Goal: Task Accomplishment & Management: Manage account settings

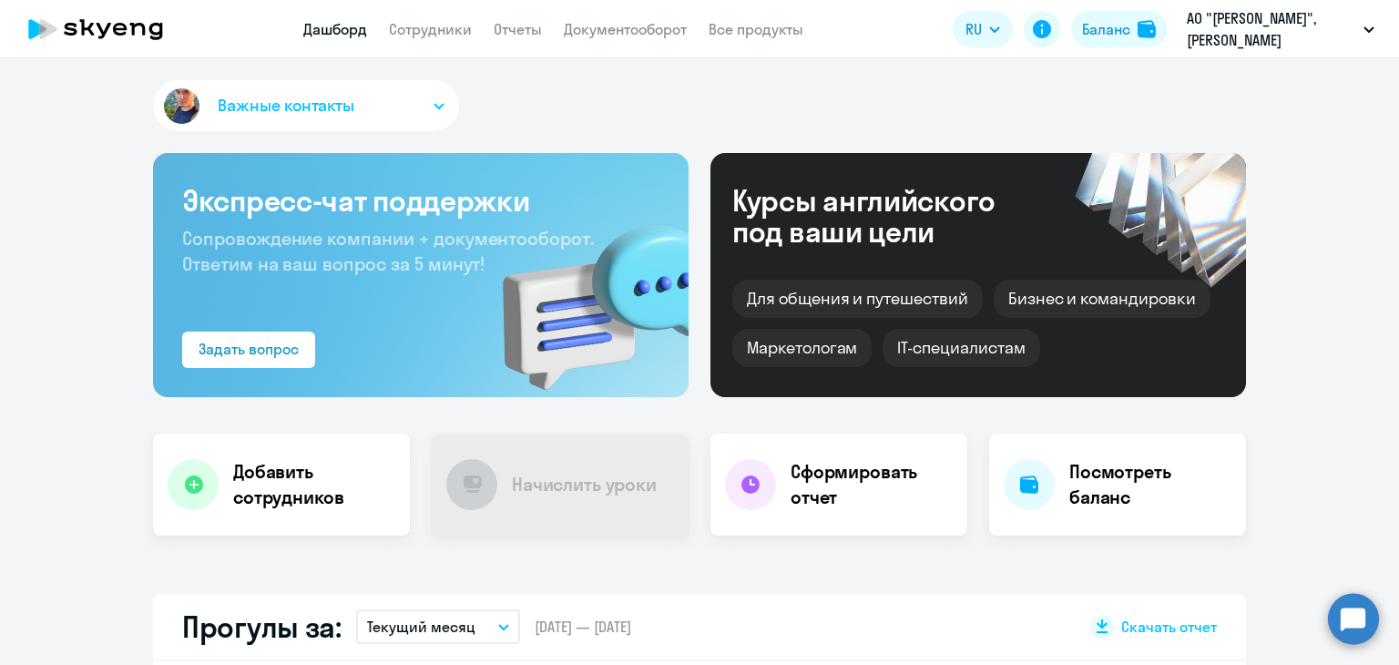
select select "30"
click at [459, 33] on link "Сотрудники" at bounding box center [430, 29] width 83 height 18
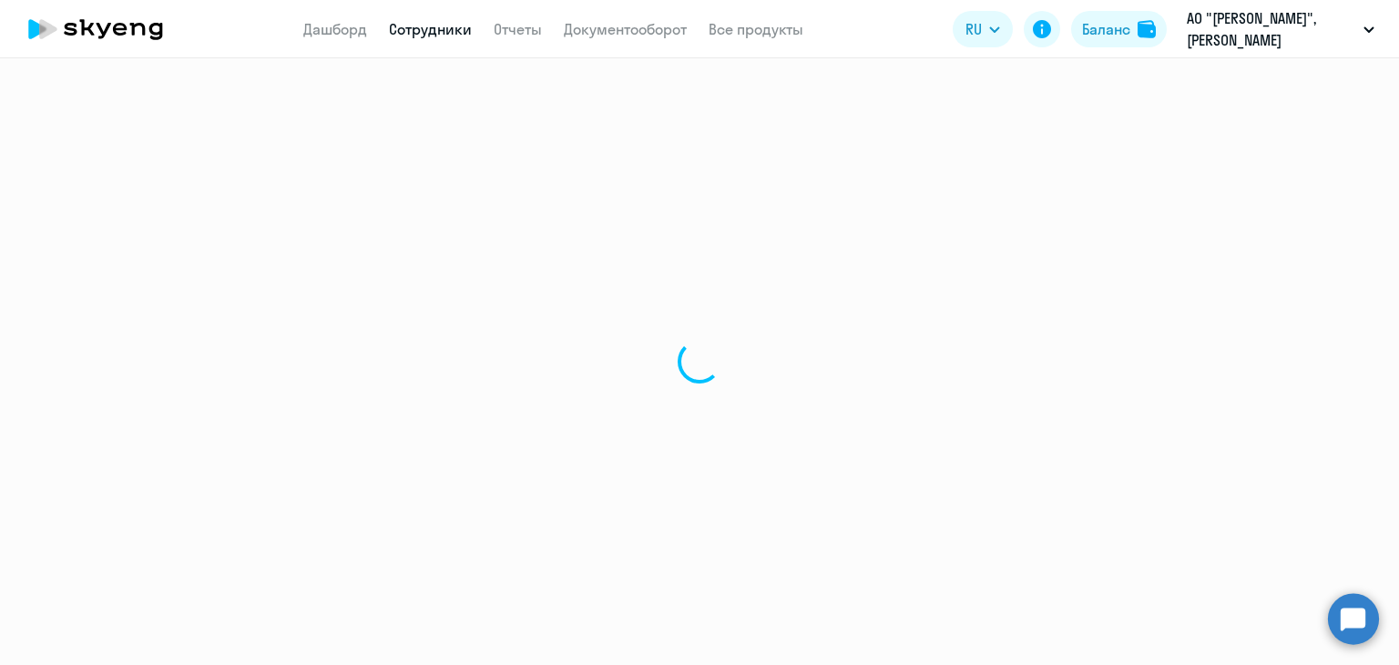
select select "30"
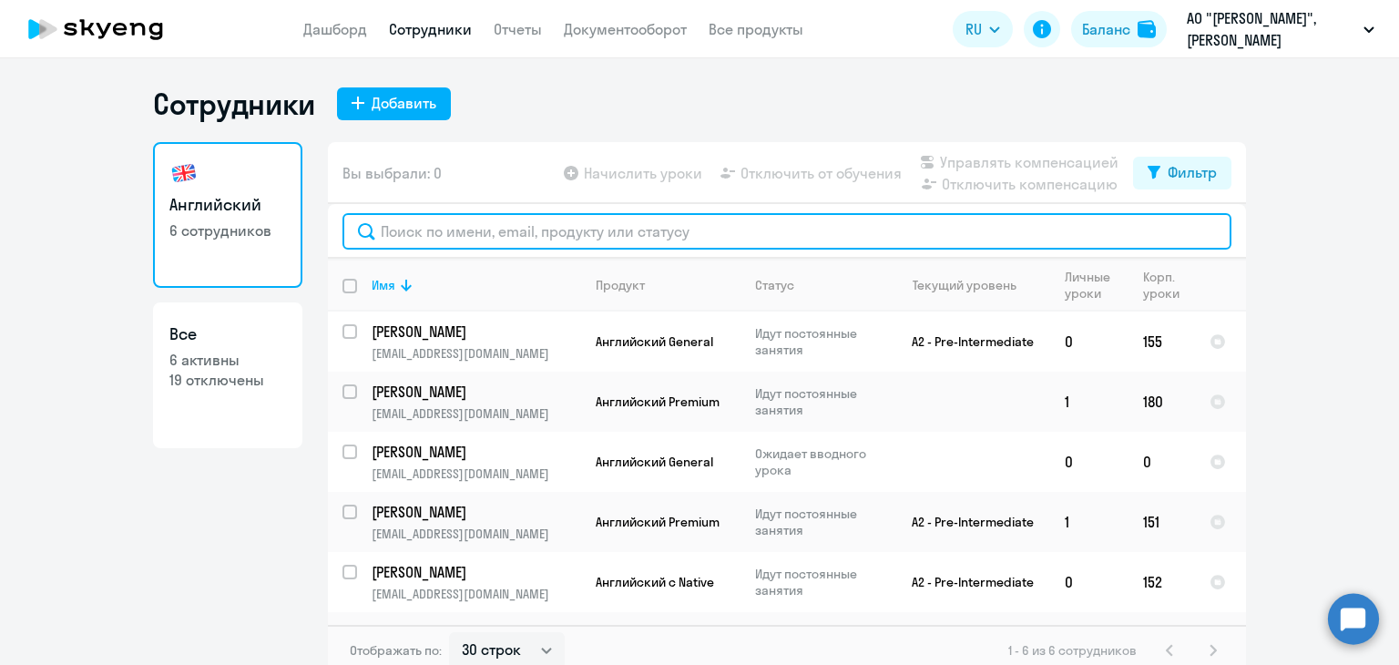
click at [688, 219] on input "text" at bounding box center [787, 231] width 889 height 36
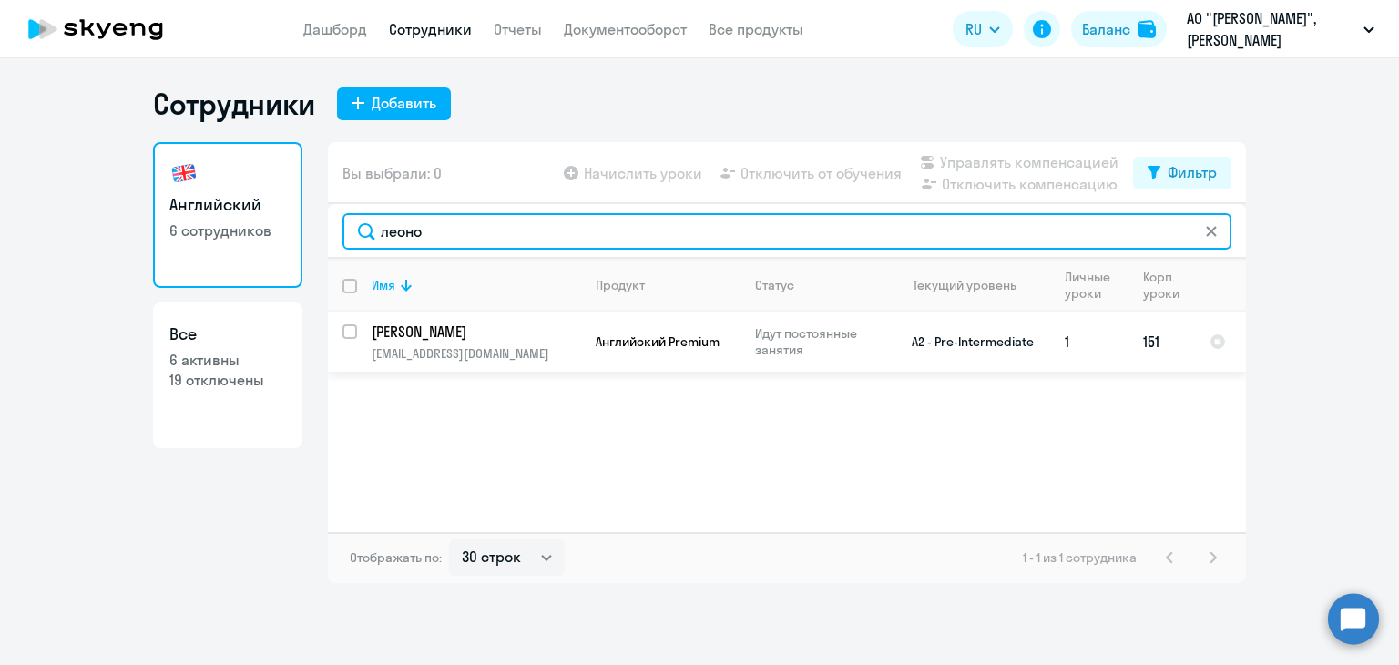
type input "леоно"
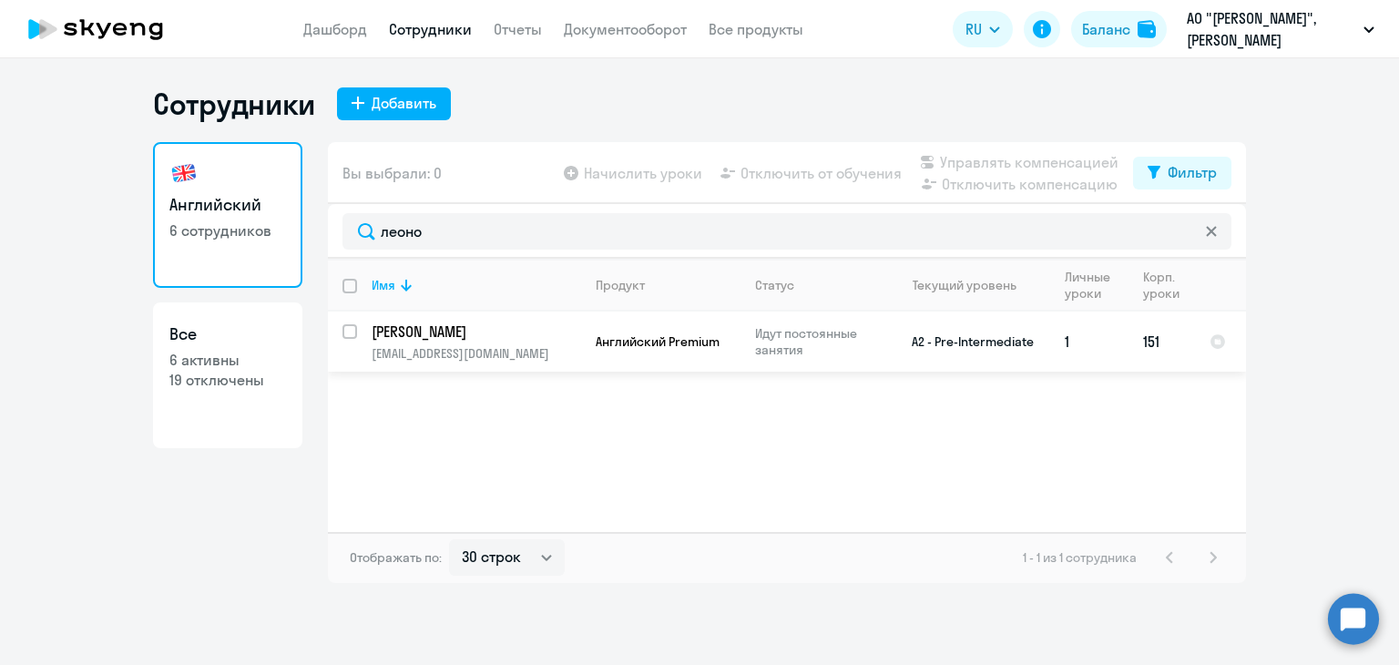
click at [358, 327] on td "[PERSON_NAME] [EMAIL_ADDRESS][DOMAIN_NAME]" at bounding box center [469, 342] width 224 height 60
click at [357, 327] on td "[PERSON_NAME] [EMAIL_ADDRESS][DOMAIN_NAME]" at bounding box center [469, 342] width 224 height 60
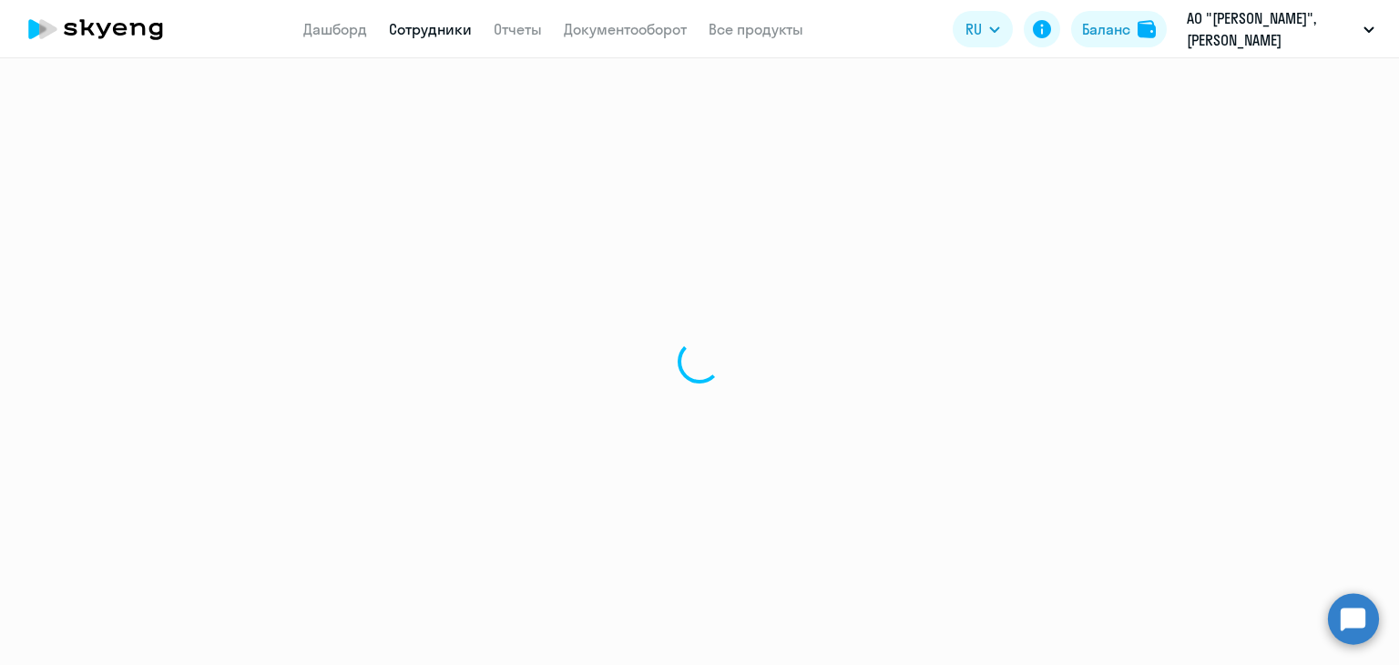
select select "english"
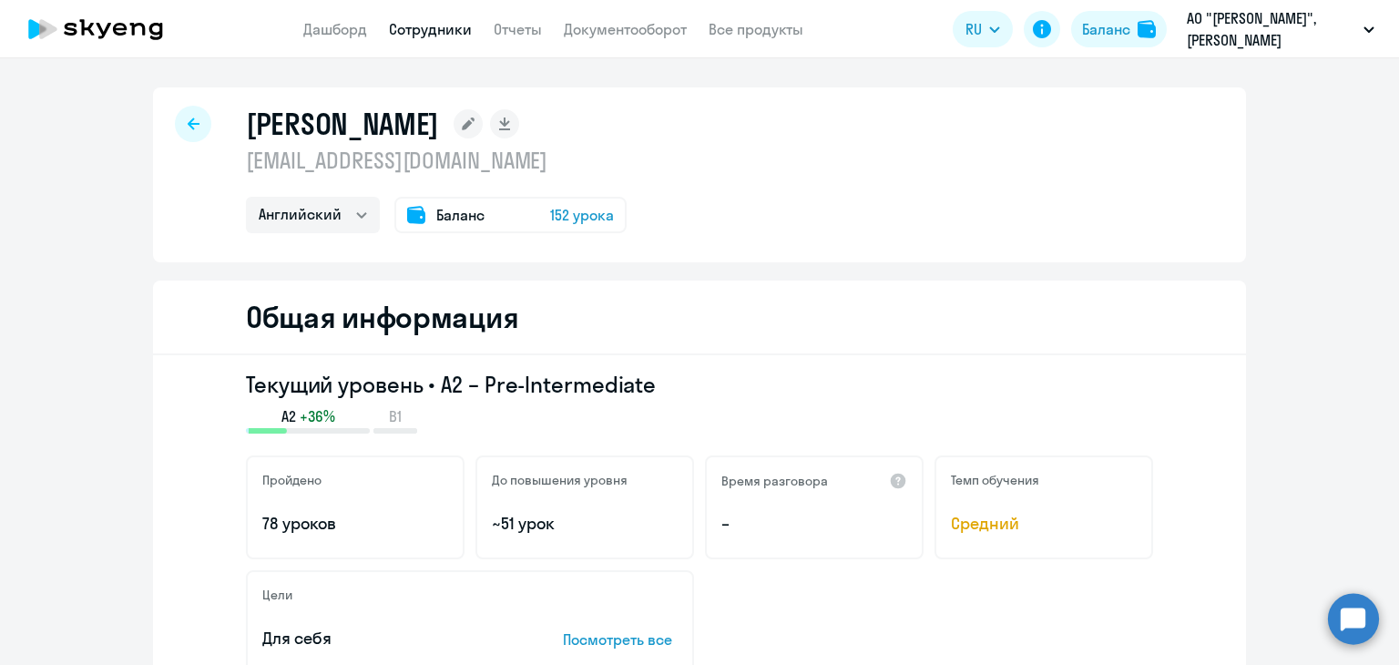
click at [192, 132] on div at bounding box center [193, 124] width 36 height 36
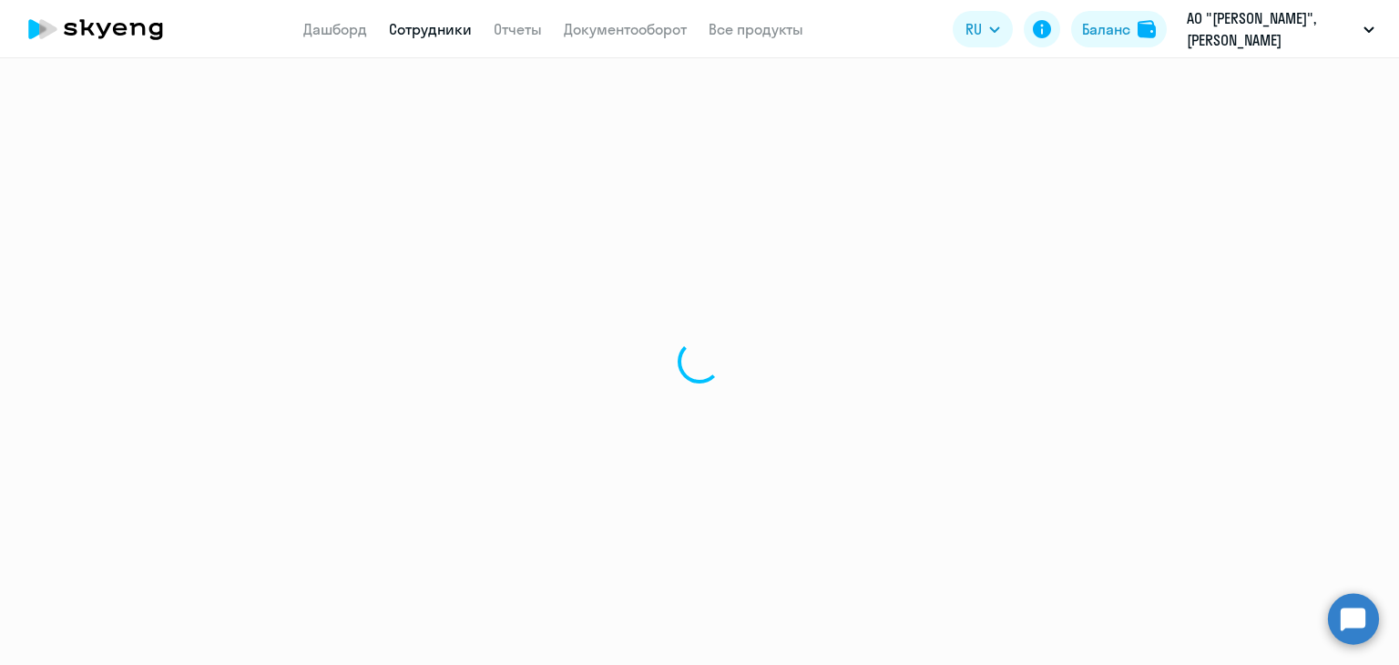
select select "30"
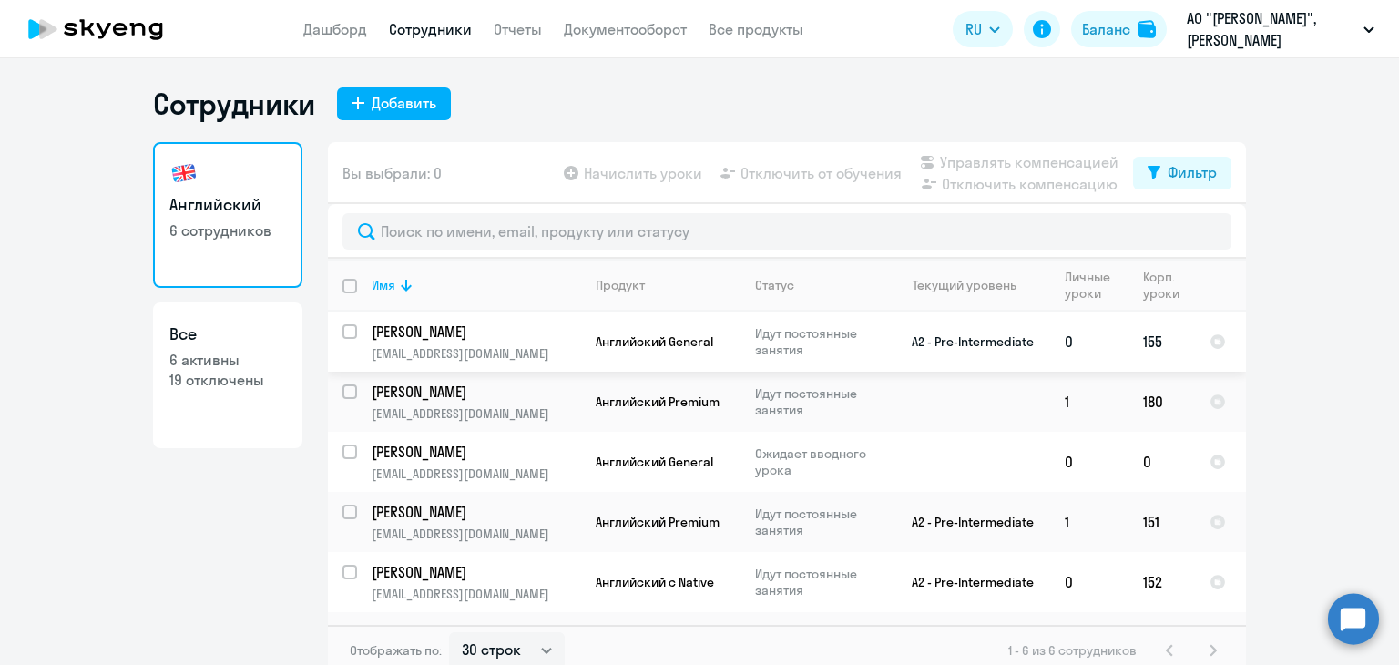
click at [343, 334] on input "select row 40087637" at bounding box center [361, 342] width 36 height 36
checkbox input "true"
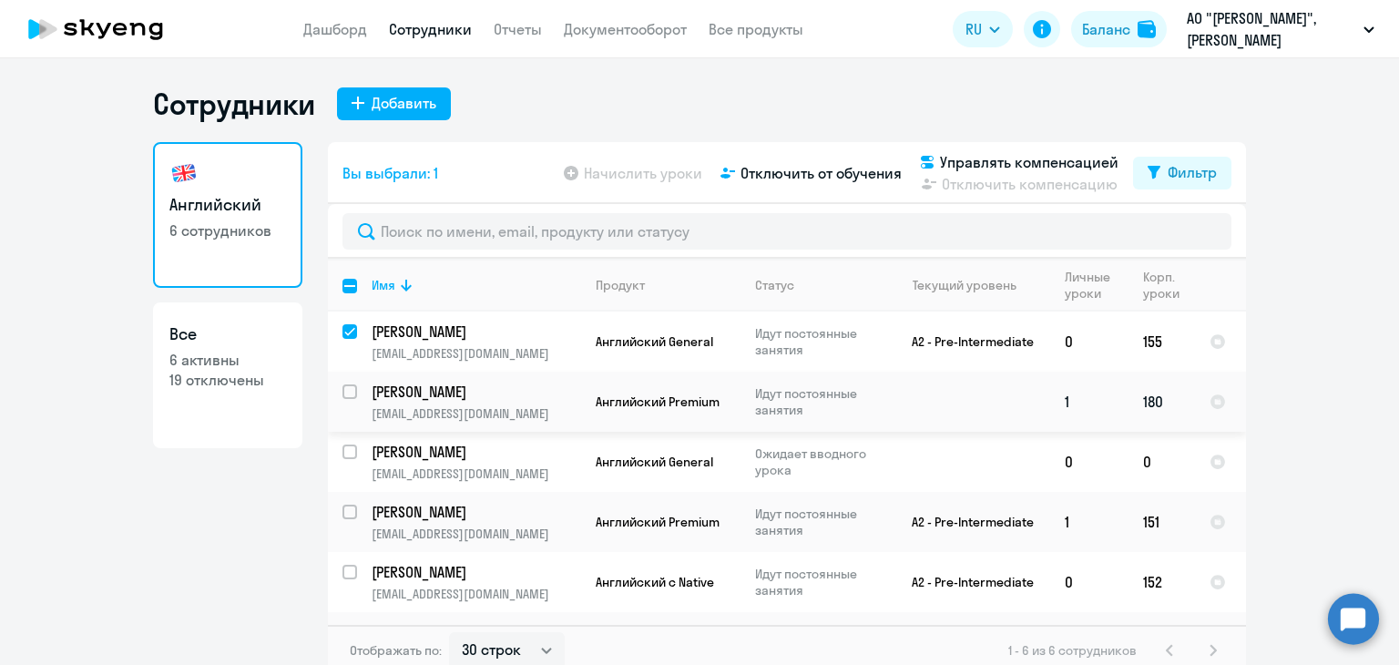
scroll to position [50, 0]
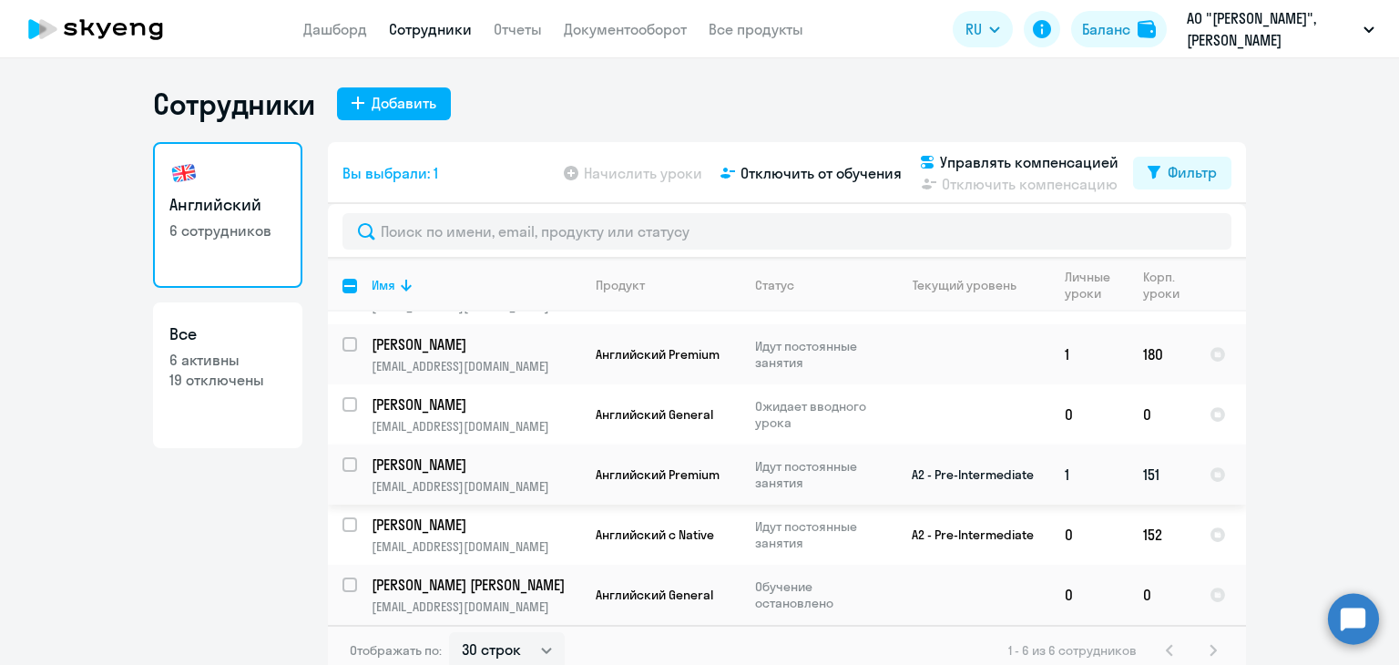
click at [343, 466] on input "select row 38892269" at bounding box center [361, 475] width 36 height 36
checkbox input "true"
click at [784, 175] on span "Отключить от обучения" at bounding box center [821, 173] width 161 height 22
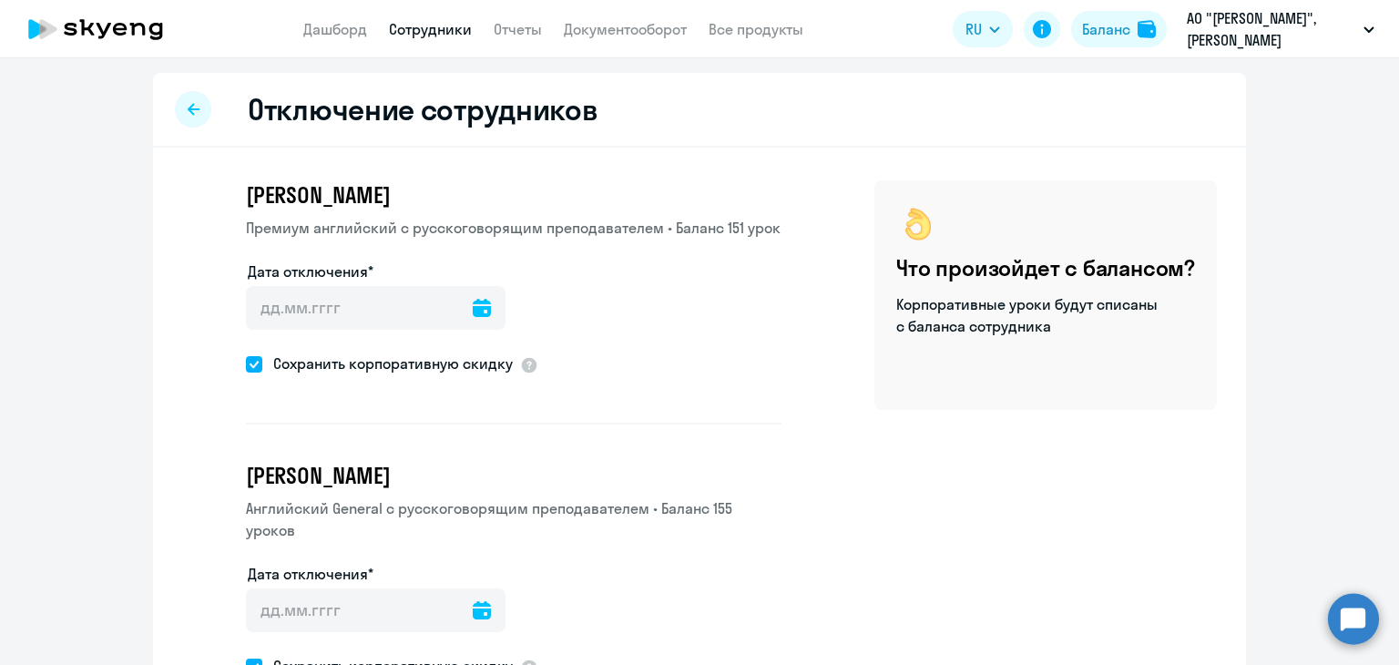
click at [473, 311] on icon at bounding box center [482, 308] width 18 height 18
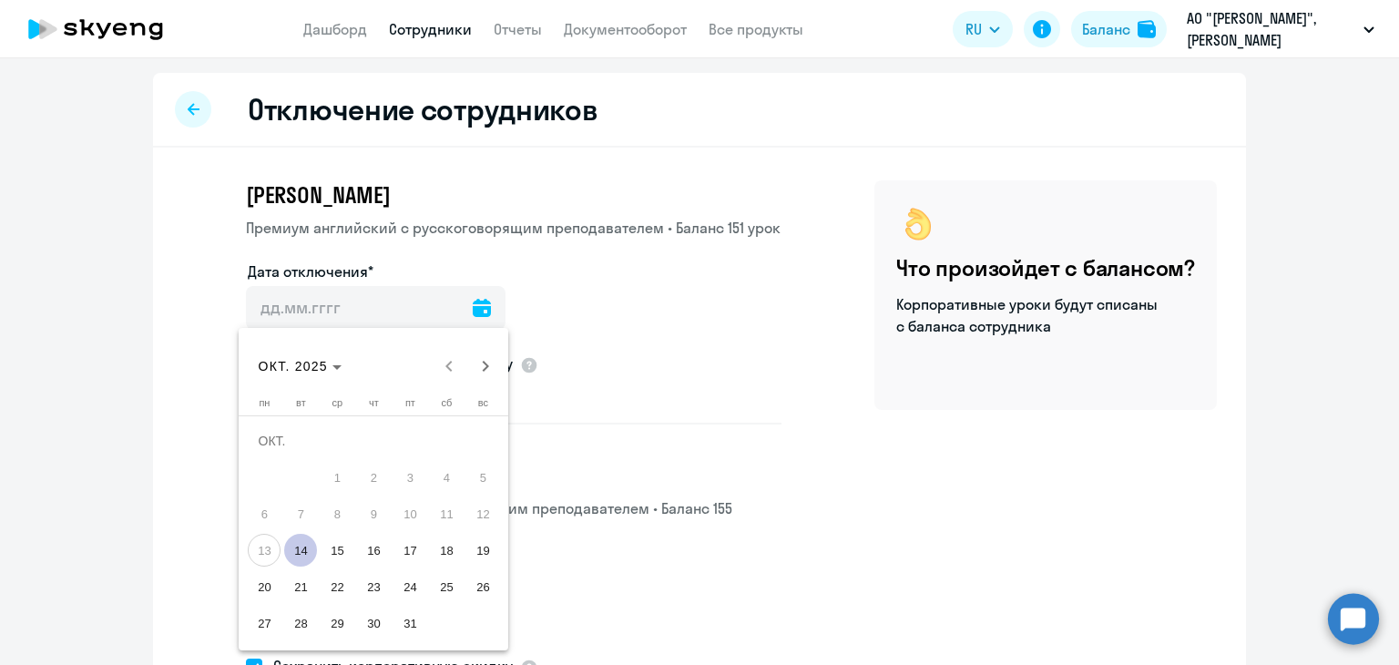
click at [296, 555] on span "14" at bounding box center [300, 550] width 33 height 33
type input "[DATE]"
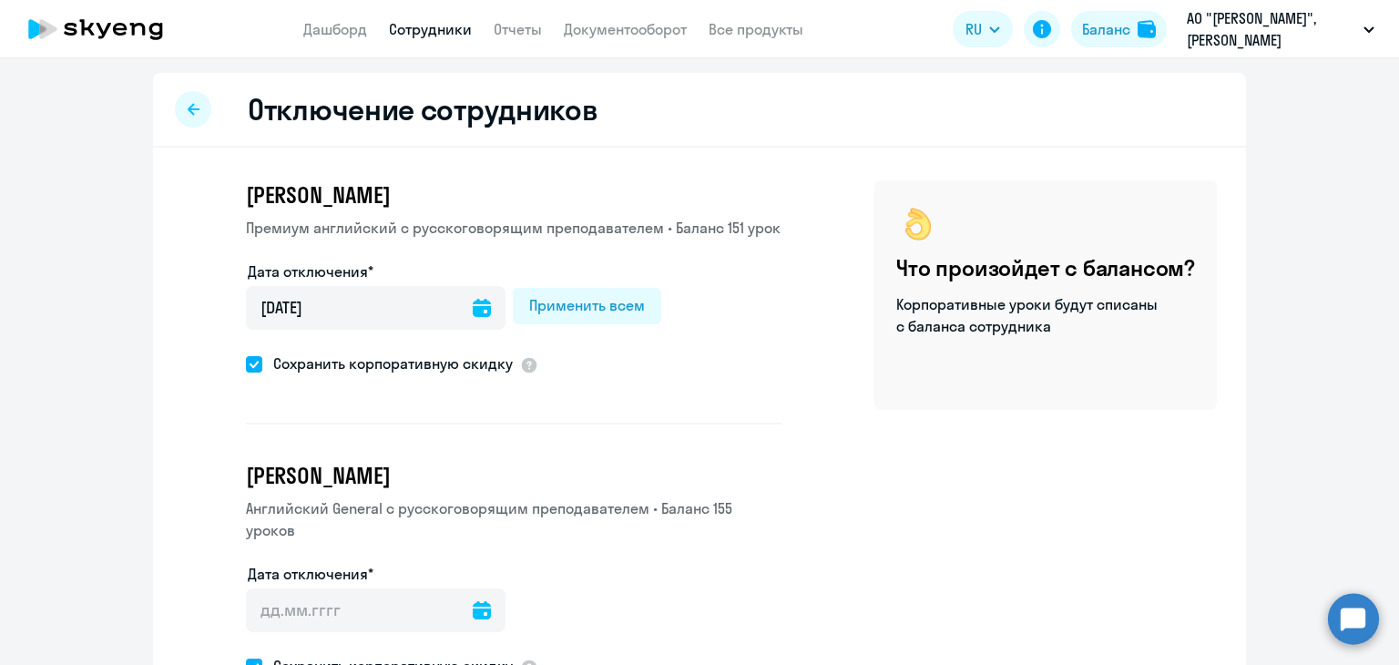
click at [473, 597] on div at bounding box center [482, 611] width 18 height 44
click at [456, 589] on input "Дата отключения*" at bounding box center [376, 611] width 260 height 44
click at [483, 591] on input "Дата отключения*" at bounding box center [376, 611] width 260 height 44
click at [473, 601] on icon at bounding box center [482, 610] width 18 height 18
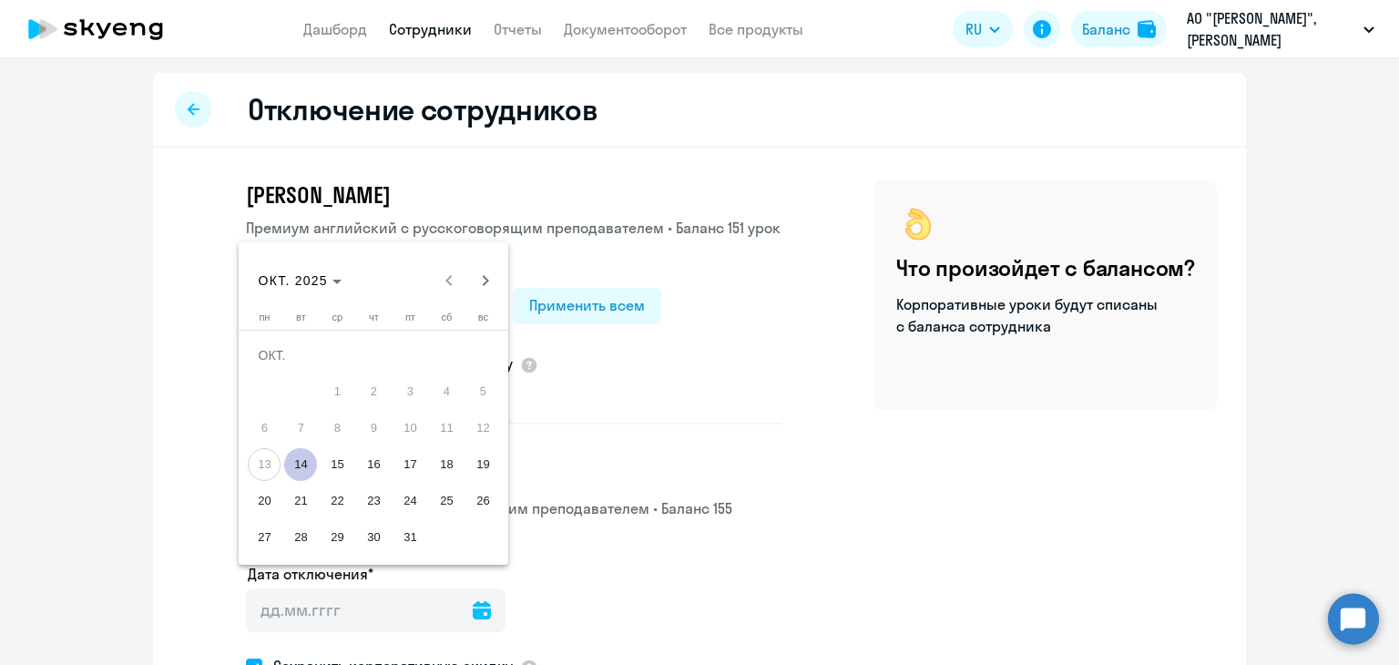
click at [308, 466] on span "14" at bounding box center [300, 464] width 33 height 33
type input "[DATE]"
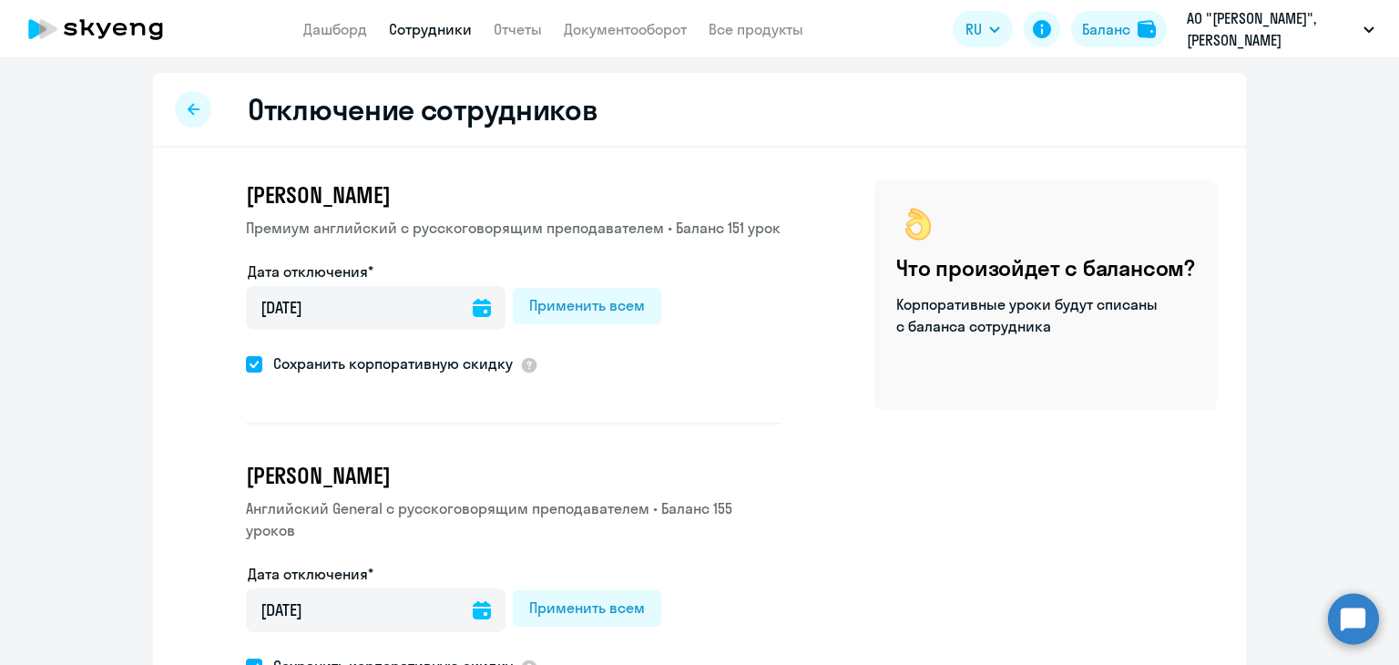
scroll to position [117, 0]
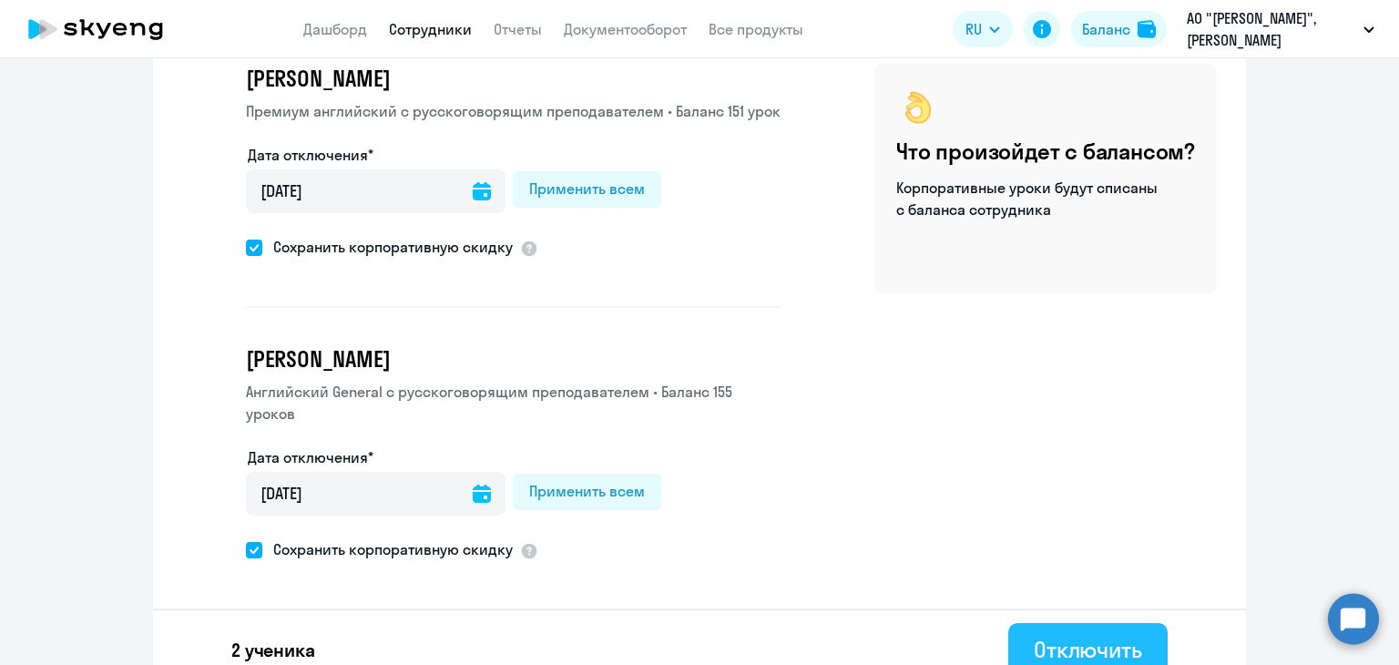
click at [1053, 635] on div "Отключить" at bounding box center [1088, 649] width 108 height 29
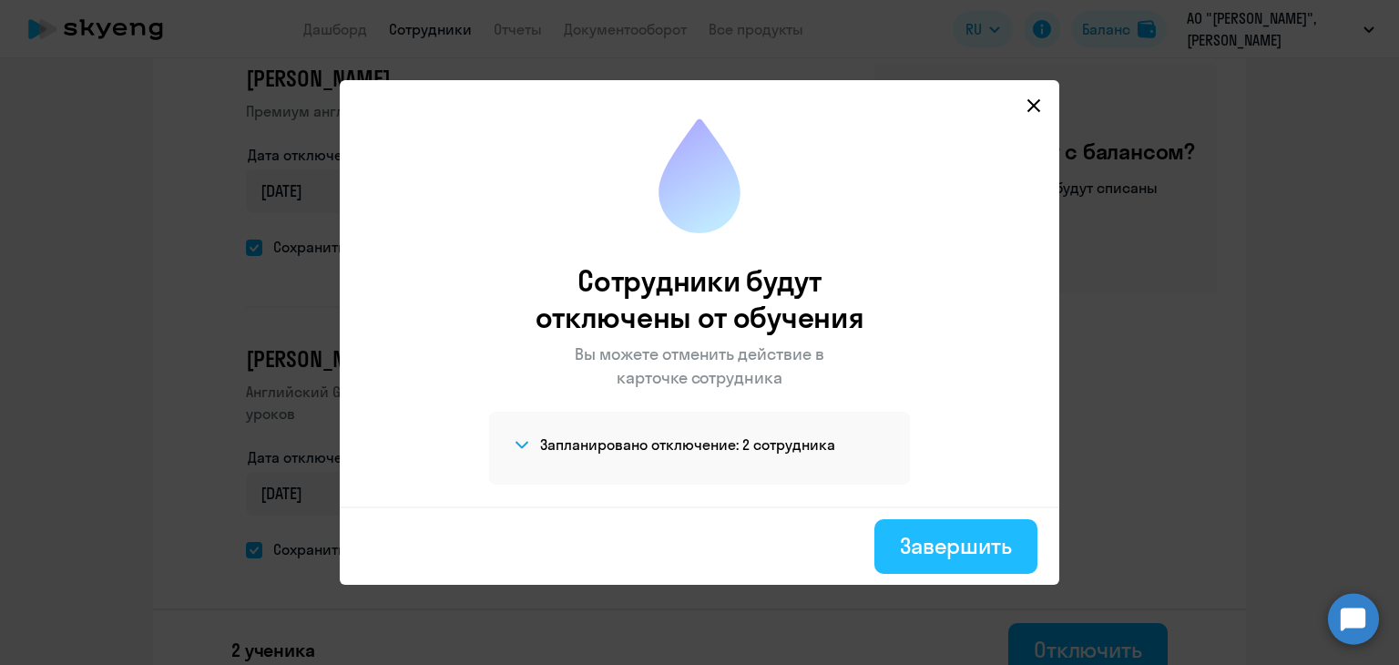
click at [917, 548] on div "Завершить" at bounding box center [956, 545] width 112 height 29
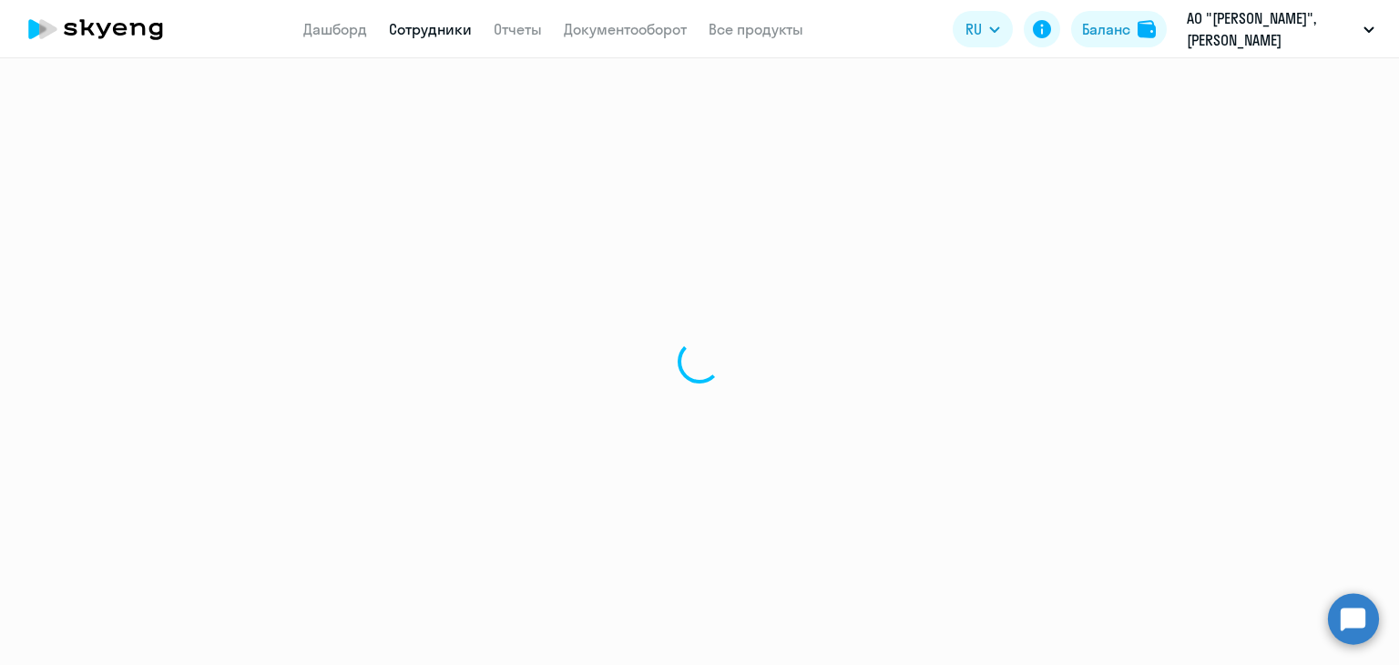
select select "30"
